Goal: Task Accomplishment & Management: Complete application form

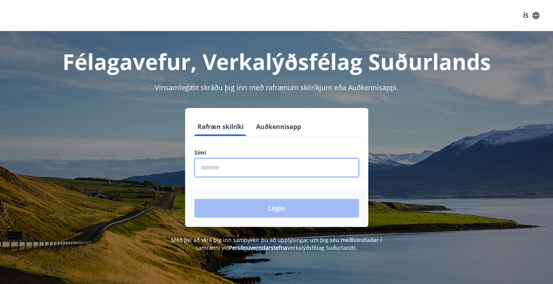
click at [238, 167] on input "phone" at bounding box center [277, 167] width 165 height 19
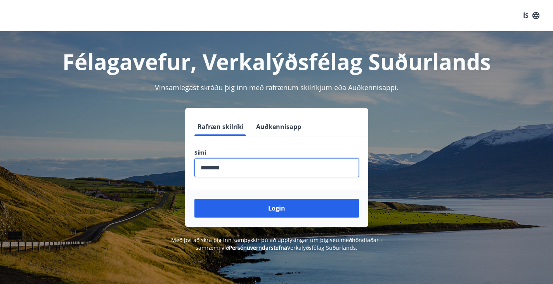
type input "********"
click at [195, 199] on button "Login" at bounding box center [277, 208] width 165 height 19
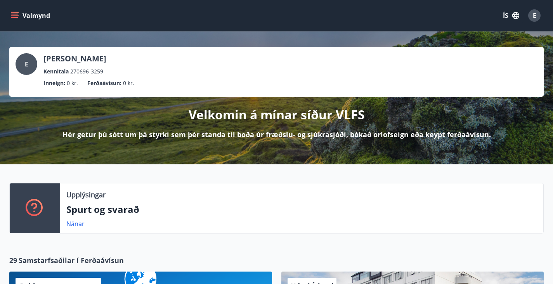
click at [15, 12] on icon "menu" at bounding box center [15, 12] width 9 height 1
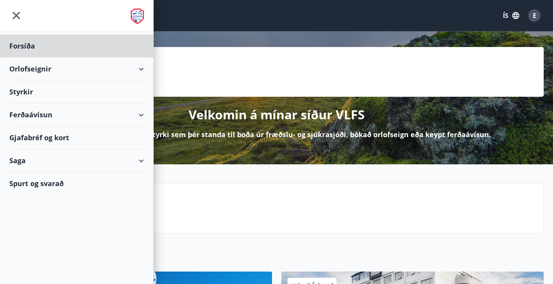
click at [66, 89] on div "Styrkir" at bounding box center [76, 91] width 135 height 23
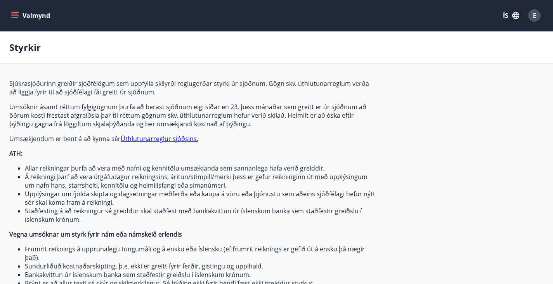
type input "***"
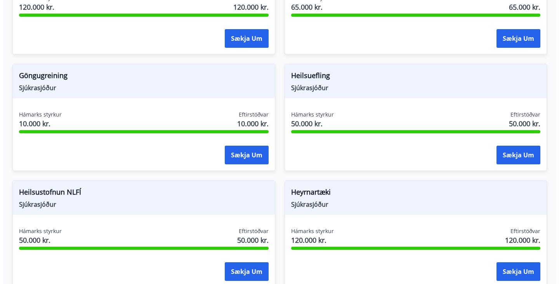
scroll to position [434, 0]
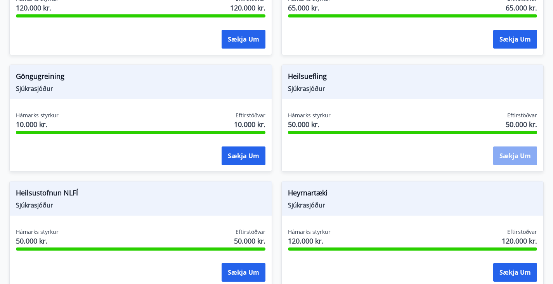
click at [494, 165] on button "Sækja um" at bounding box center [516, 155] width 44 height 19
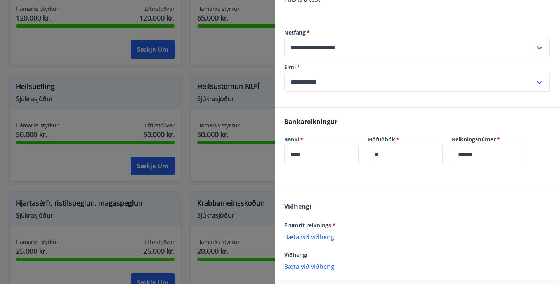
scroll to position [215, 0]
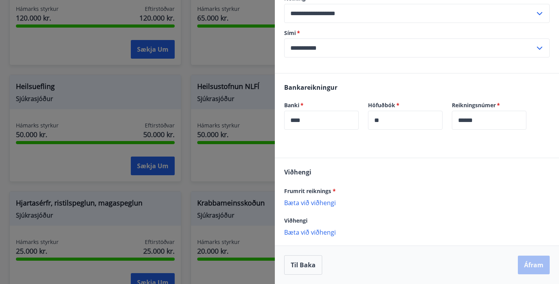
click at [317, 203] on p "Bæta við viðhengi" at bounding box center [417, 202] width 266 height 8
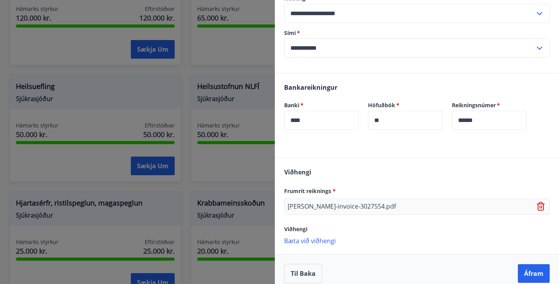
click at [537, 203] on icon at bounding box center [541, 206] width 9 height 9
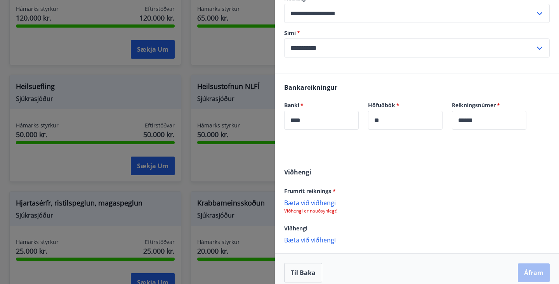
click at [321, 202] on p "Bæta við viðhengi" at bounding box center [417, 202] width 266 height 8
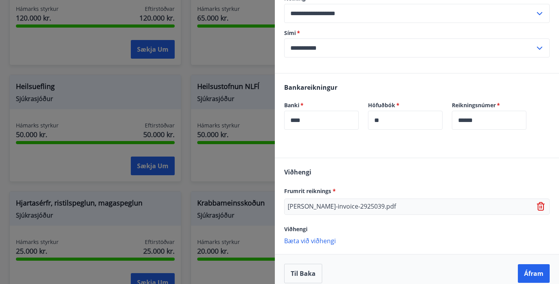
scroll to position [223, 0]
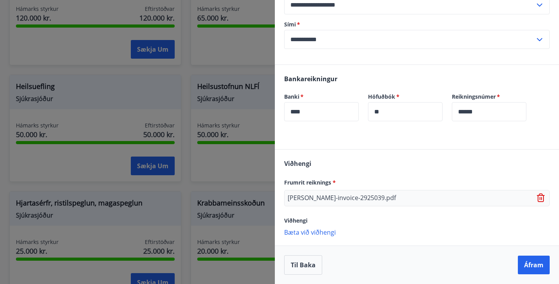
click at [325, 232] on p "Bæta við viðhengi" at bounding box center [417, 232] width 266 height 8
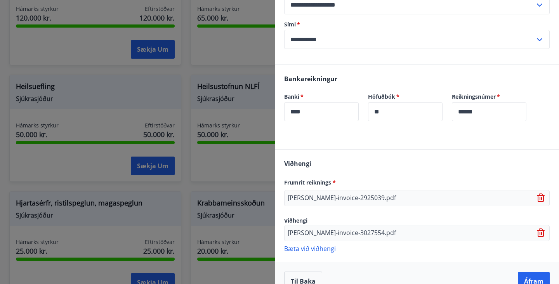
scroll to position [240, 0]
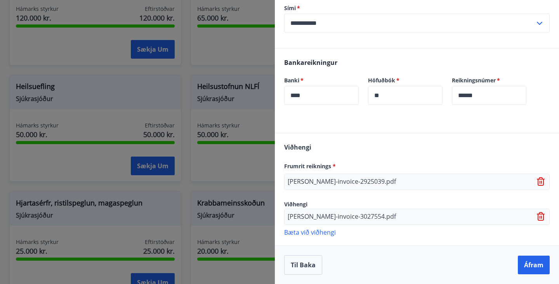
click at [315, 232] on p "Bæta við viðhengi" at bounding box center [417, 232] width 266 height 8
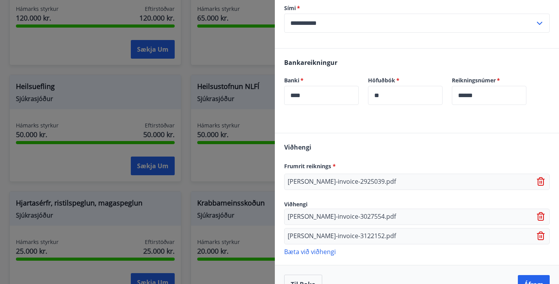
click at [322, 254] on p "Bæta við viðhengi" at bounding box center [417, 251] width 266 height 8
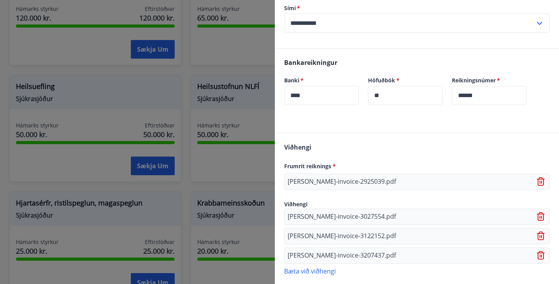
click at [316, 271] on p "Bæta við viðhengi" at bounding box center [417, 271] width 266 height 8
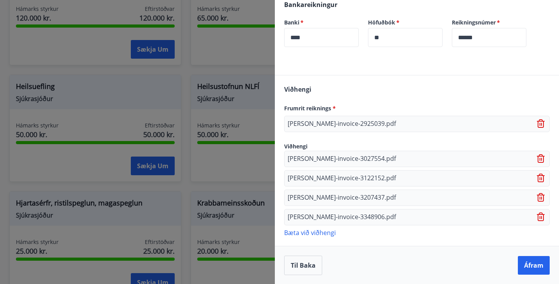
scroll to position [298, 0]
click at [525, 267] on button "Áfram" at bounding box center [534, 265] width 32 height 19
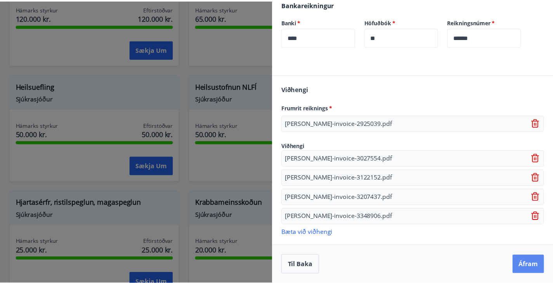
scroll to position [0, 0]
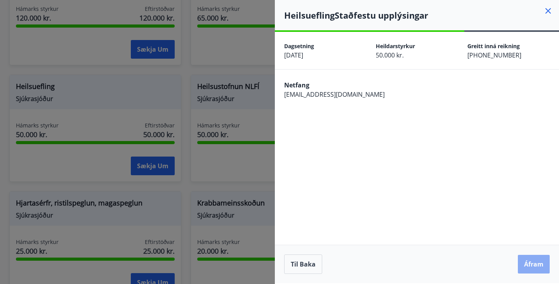
click at [529, 266] on button "Áfram" at bounding box center [534, 264] width 32 height 19
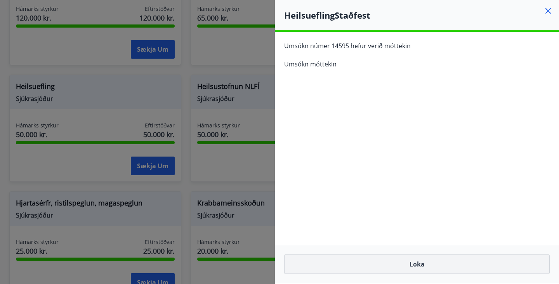
click at [348, 260] on button "Loka" at bounding box center [417, 263] width 266 height 19
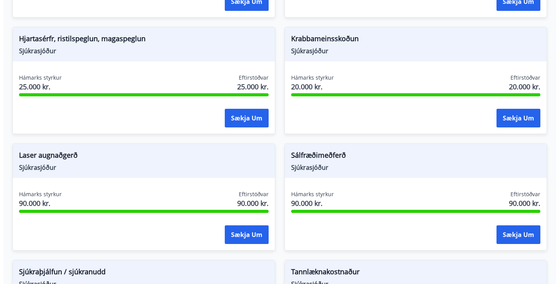
scroll to position [705, 0]
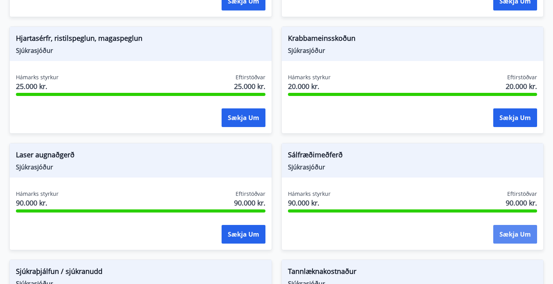
click at [494, 225] on button "Sækja um" at bounding box center [516, 234] width 44 height 19
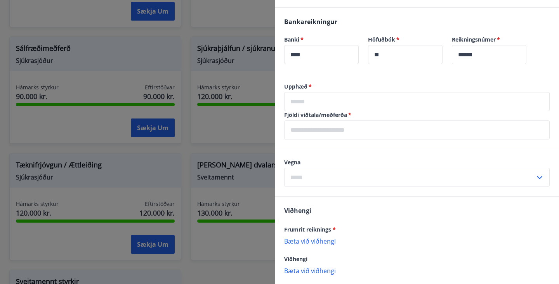
scroll to position [253, 0]
click at [445, 113] on label "Fjöldi viðtala/meðferða   *" at bounding box center [417, 115] width 266 height 8
click at [341, 92] on input "text" at bounding box center [417, 101] width 266 height 19
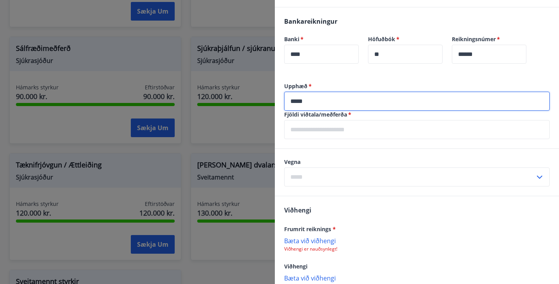
type input "*****"
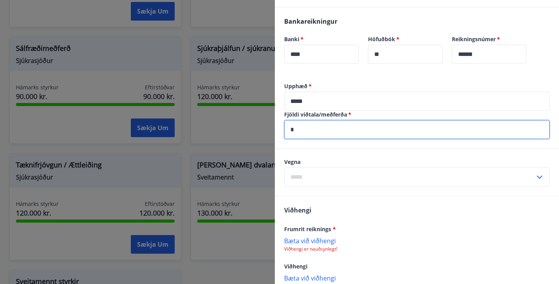
type input "*"
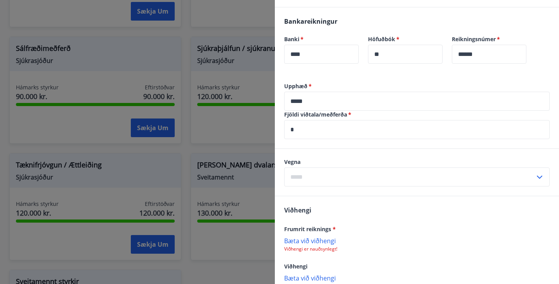
click at [535, 174] on icon at bounding box center [539, 176] width 9 height 9
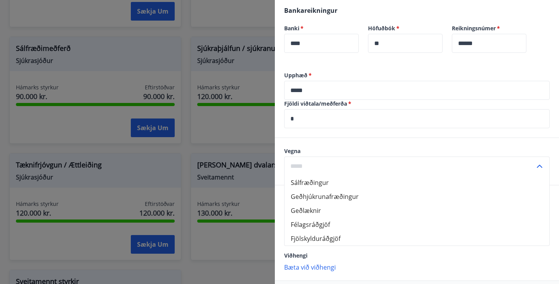
scroll to position [264, 0]
click at [397, 180] on li "Sálfræðingur" at bounding box center [417, 182] width 265 height 14
type input "**********"
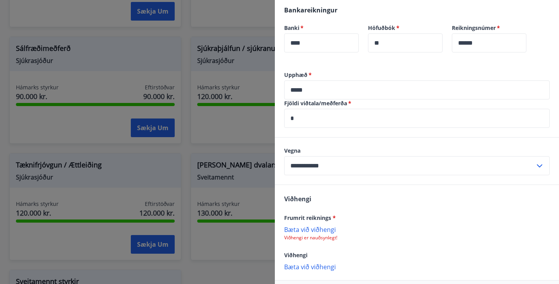
scroll to position [299, 0]
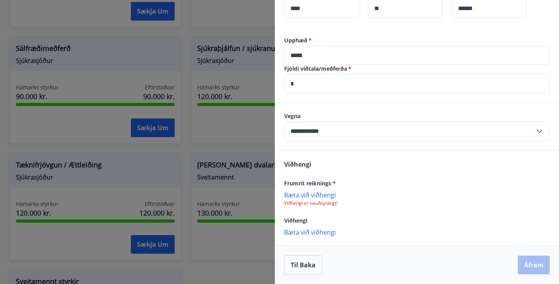
click at [324, 196] on p "Bæta við viðhengi" at bounding box center [417, 195] width 266 height 8
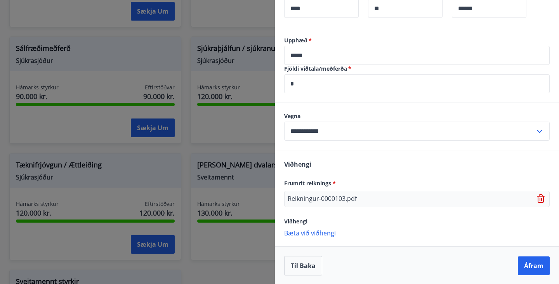
click at [325, 237] on p "Bæta við viðhengi" at bounding box center [417, 233] width 266 height 8
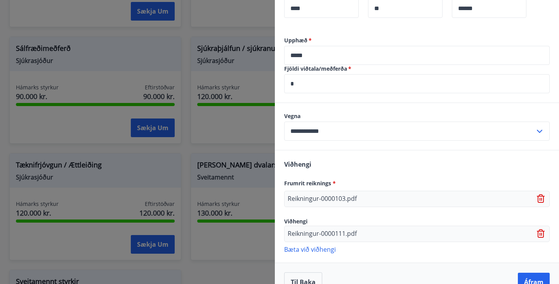
click at [313, 248] on p "Bæta við viðhengi" at bounding box center [417, 249] width 266 height 8
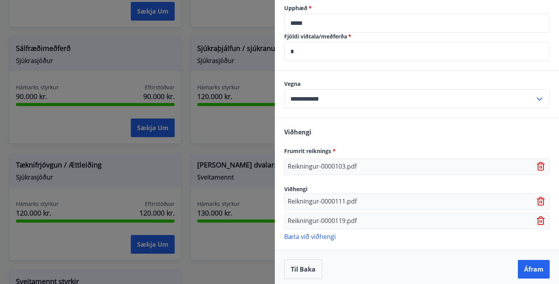
scroll to position [335, 0]
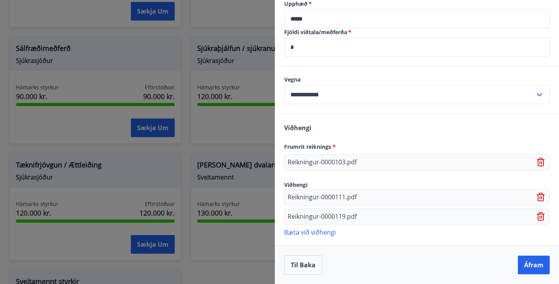
click at [304, 232] on p "Bæta við viðhengi" at bounding box center [417, 232] width 266 height 8
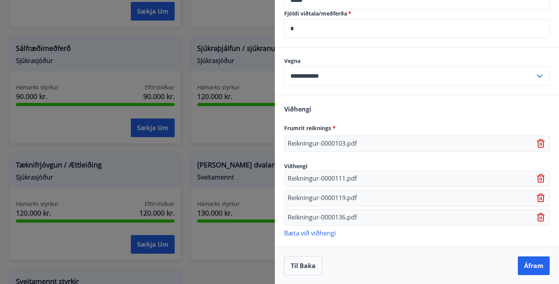
scroll to position [355, 0]
click at [462, 173] on div "Reikningur-0000111.pdf" at bounding box center [417, 178] width 266 height 16
click at [533, 264] on button "Áfram" at bounding box center [534, 265] width 32 height 19
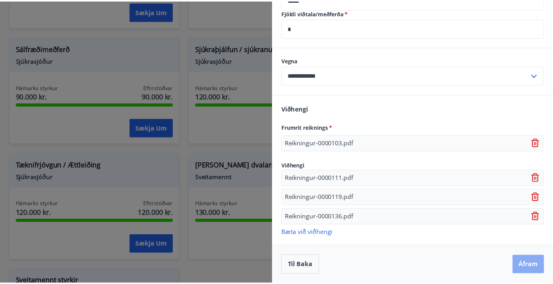
scroll to position [0, 0]
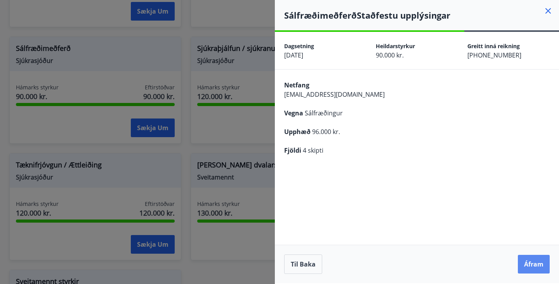
click at [536, 265] on button "Áfram" at bounding box center [534, 264] width 32 height 19
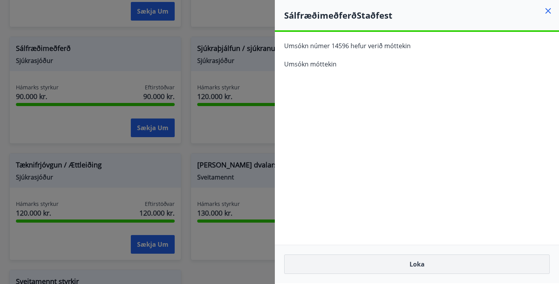
click at [437, 255] on button "Loka" at bounding box center [417, 263] width 266 height 19
